Goal: Navigation & Orientation: Find specific page/section

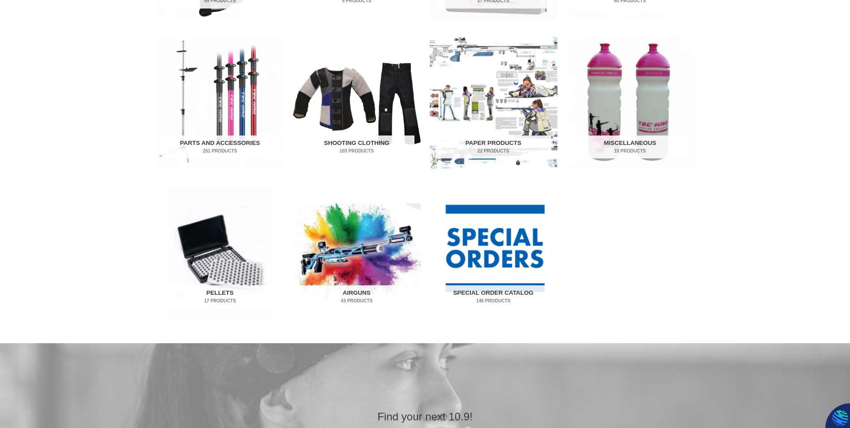
scroll to position [448, 0]
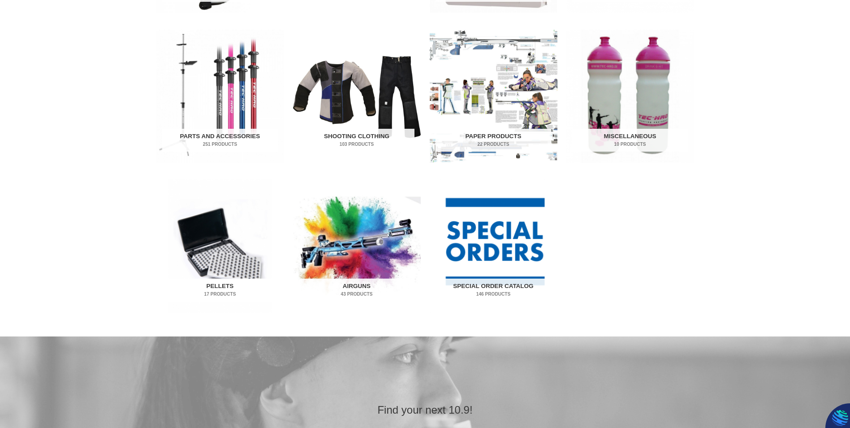
click at [217, 288] on h2 "Pellets 17 Products" at bounding box center [220, 289] width 116 height 23
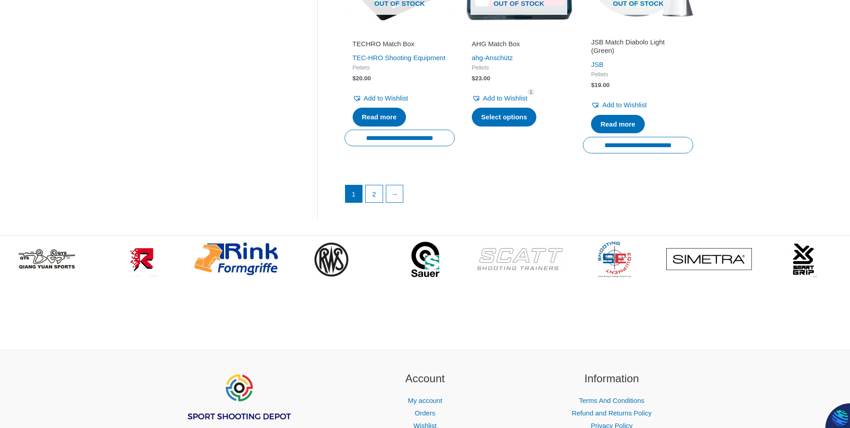
scroll to position [1345, 0]
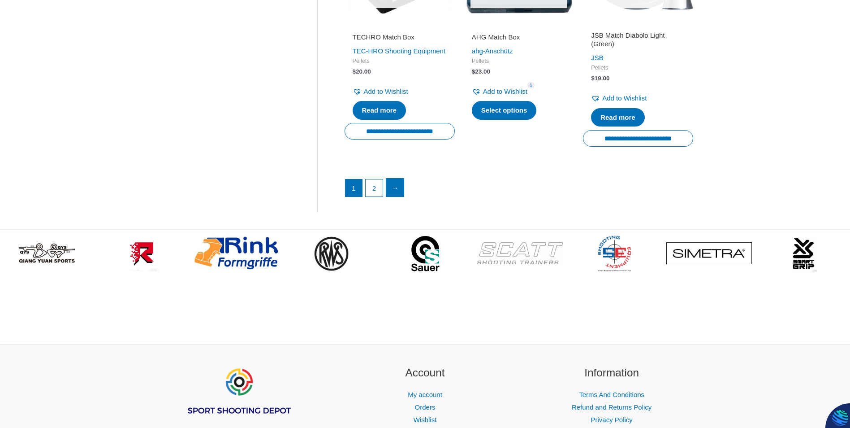
click at [398, 192] on link "→" at bounding box center [395, 187] width 18 height 18
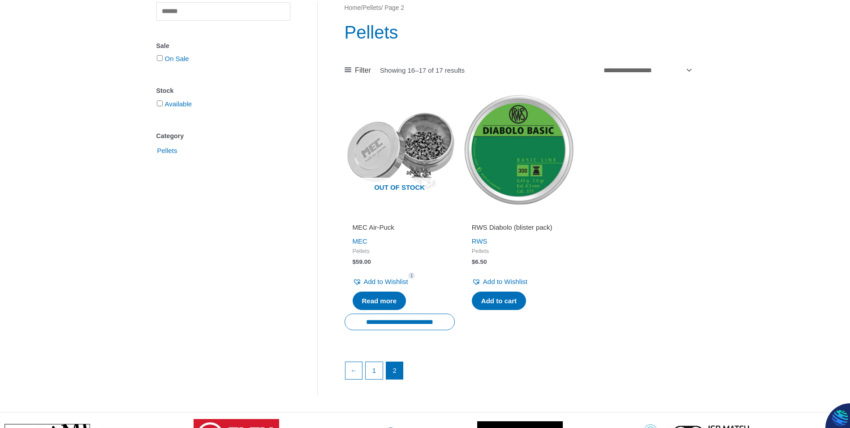
scroll to position [134, 0]
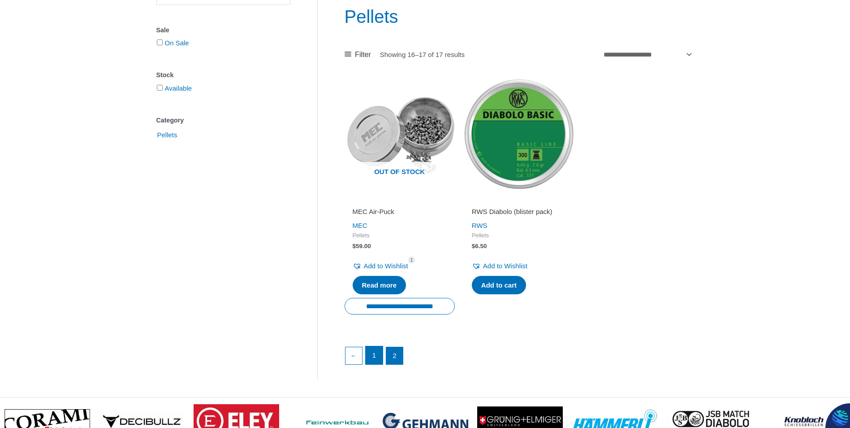
click at [374, 356] on link "1" at bounding box center [374, 355] width 17 height 18
